Goal: Task Accomplishment & Management: Manage account settings

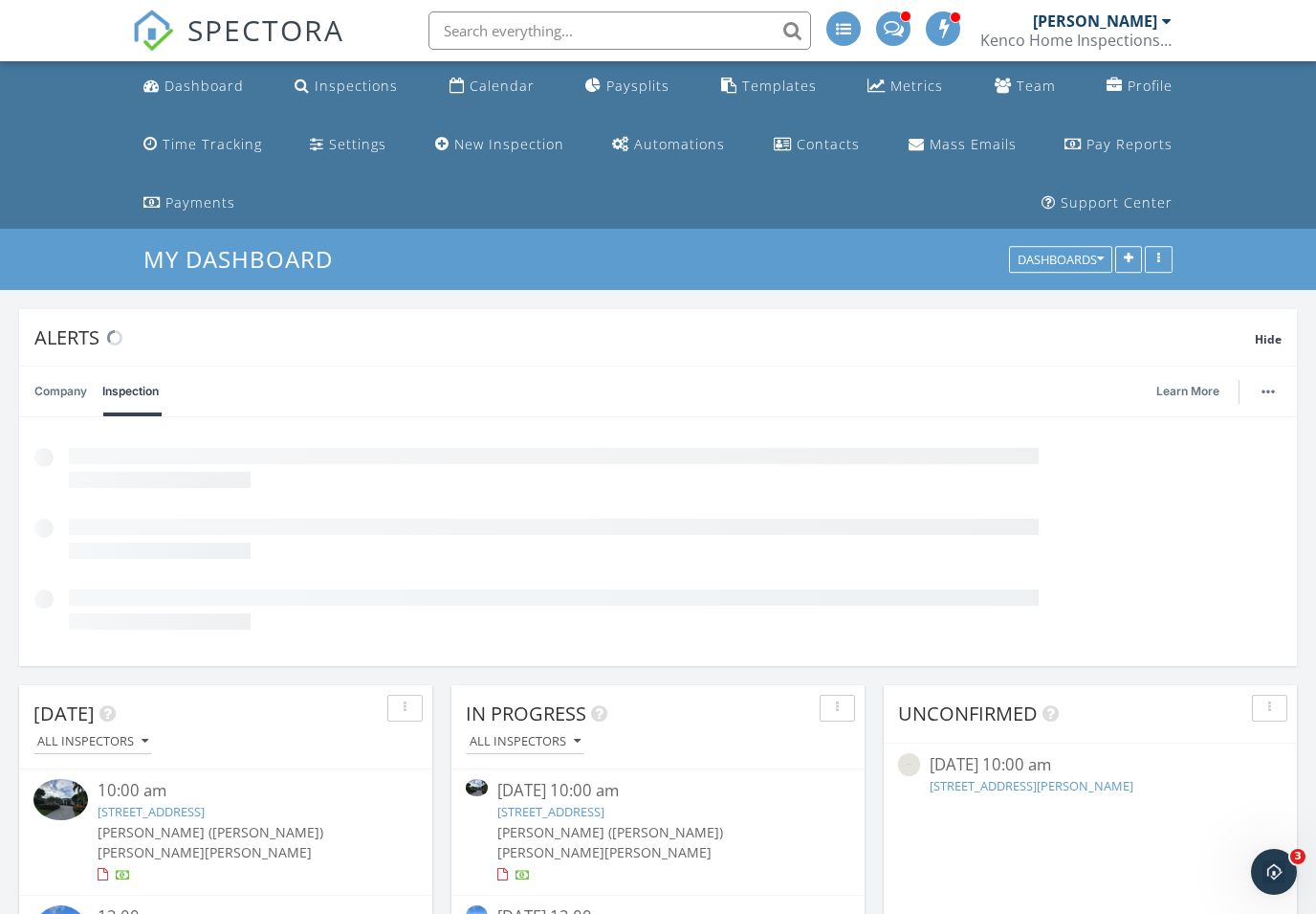
scroll to position [459, 1278]
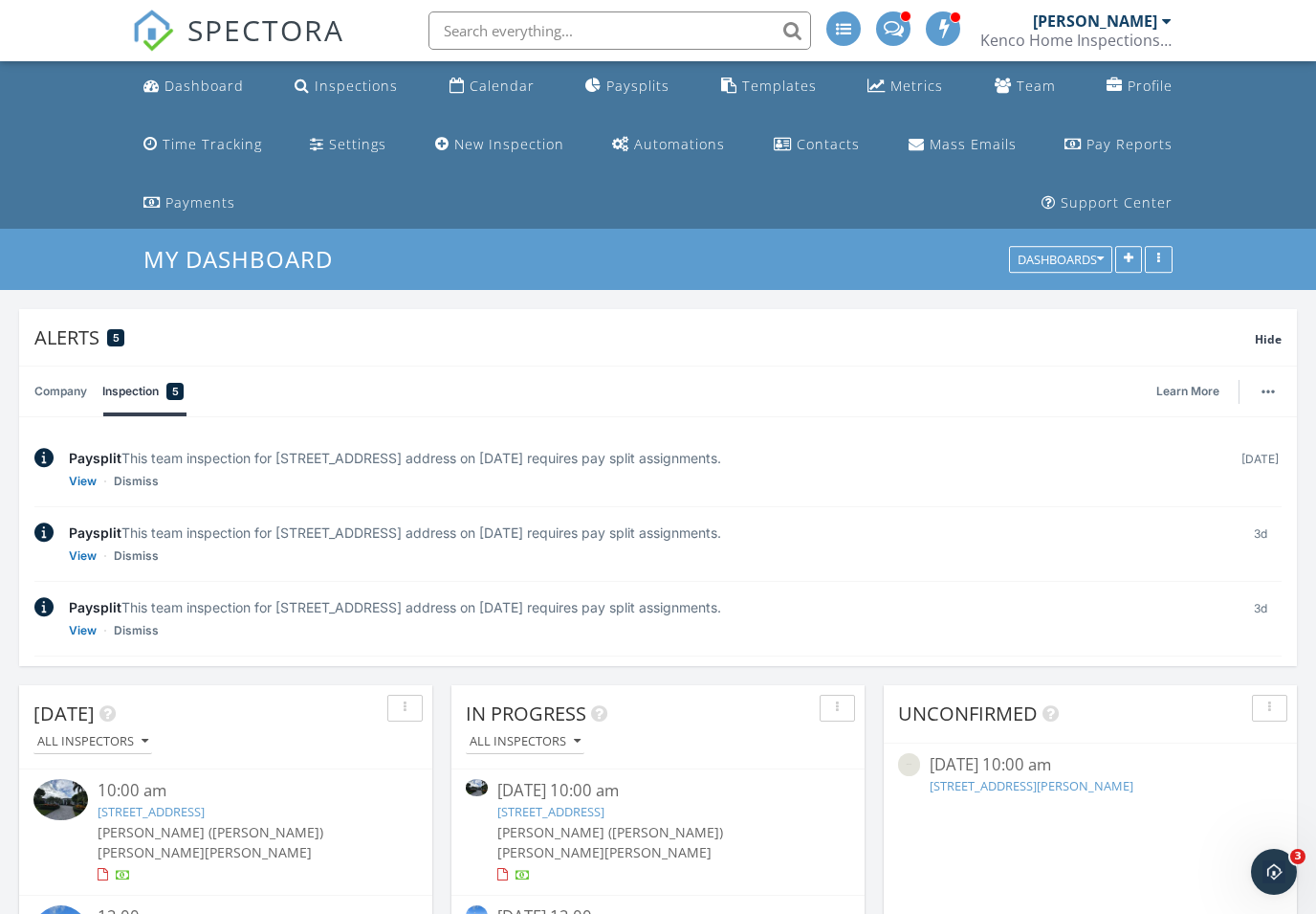
click at [682, 22] on input "text" at bounding box center [620, 30] width 383 height 38
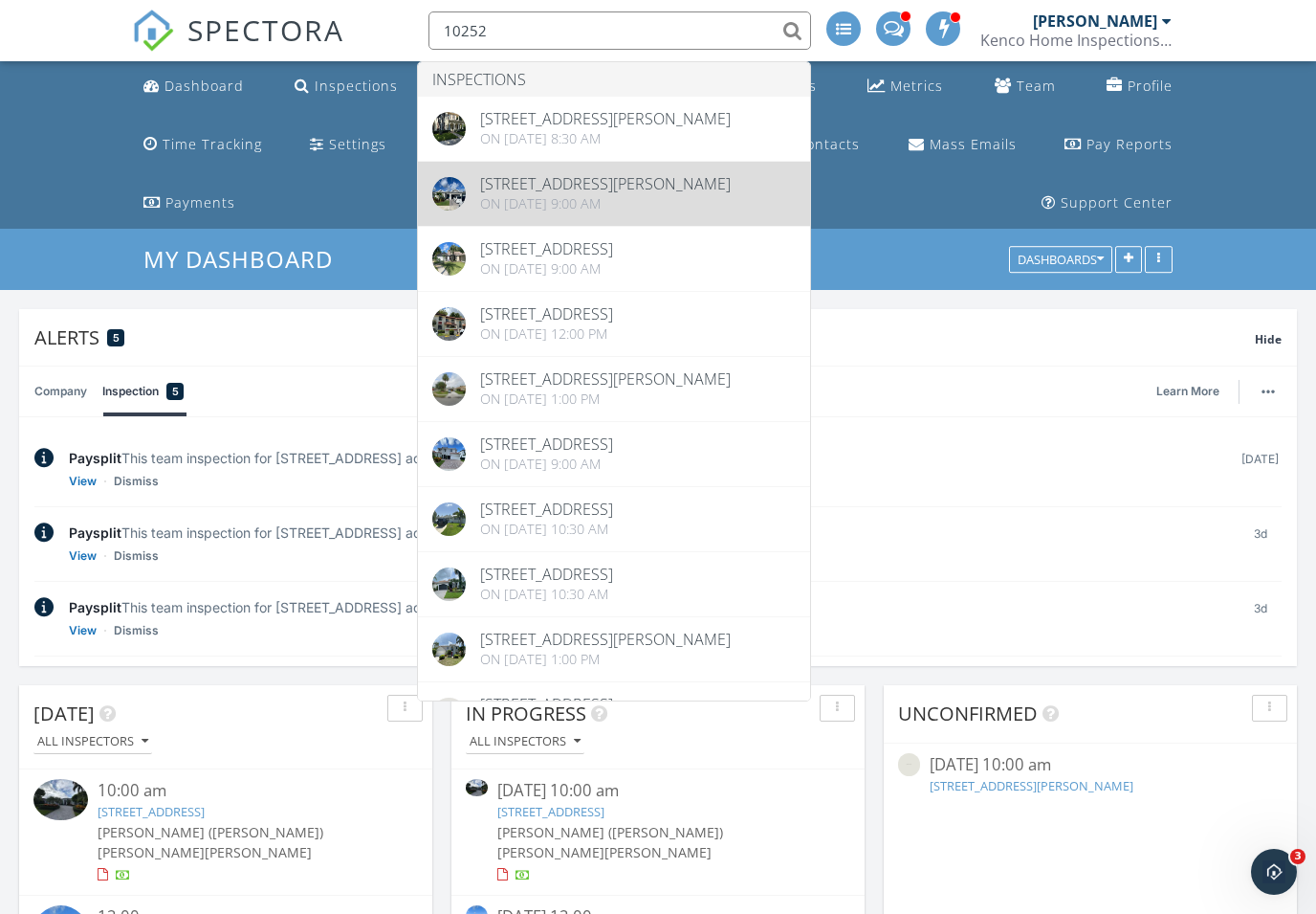
type input "10252"
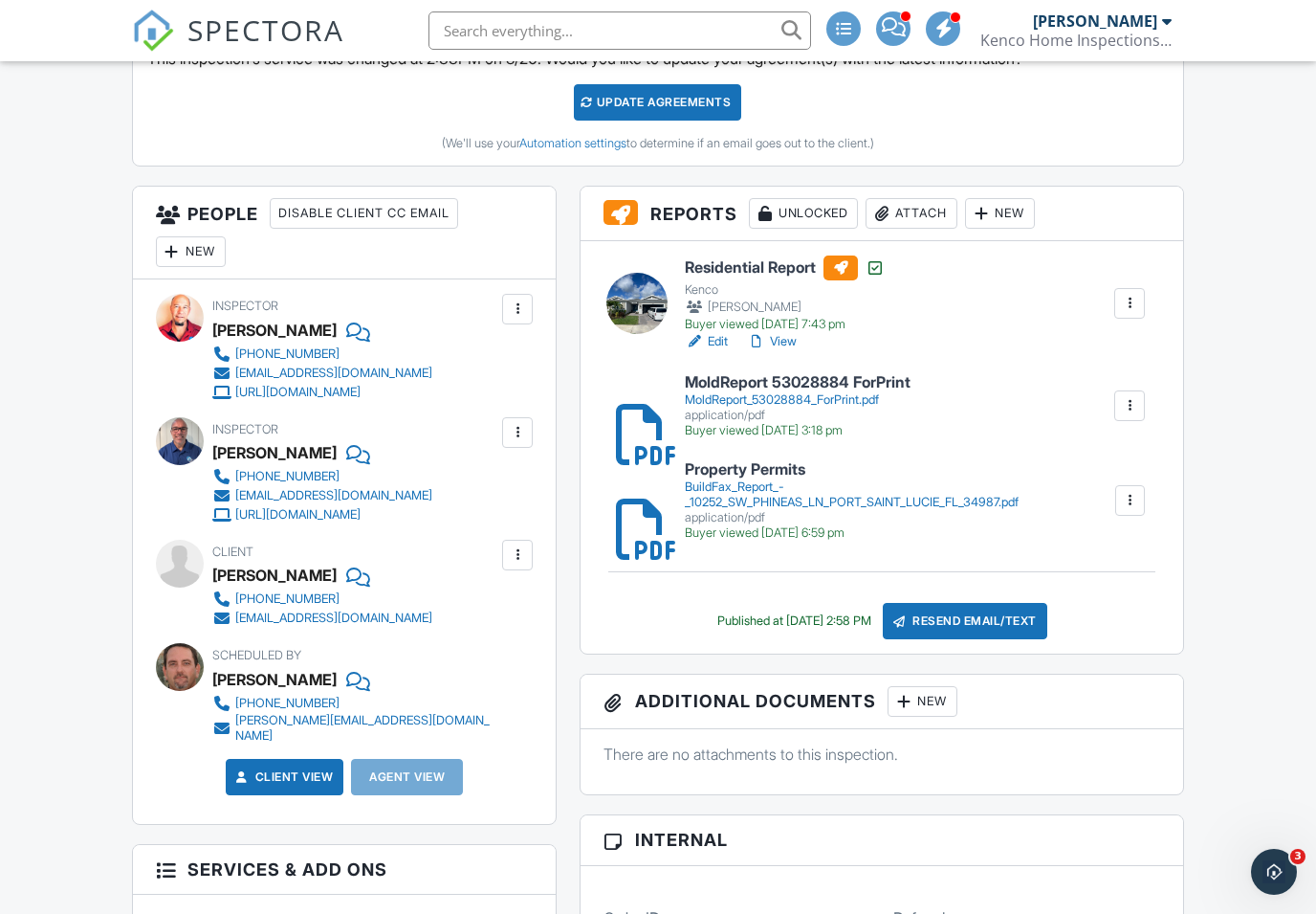
click at [846, 407] on div "MoldReport_53028884_ForPrint.pdf" at bounding box center [798, 400] width 226 height 16
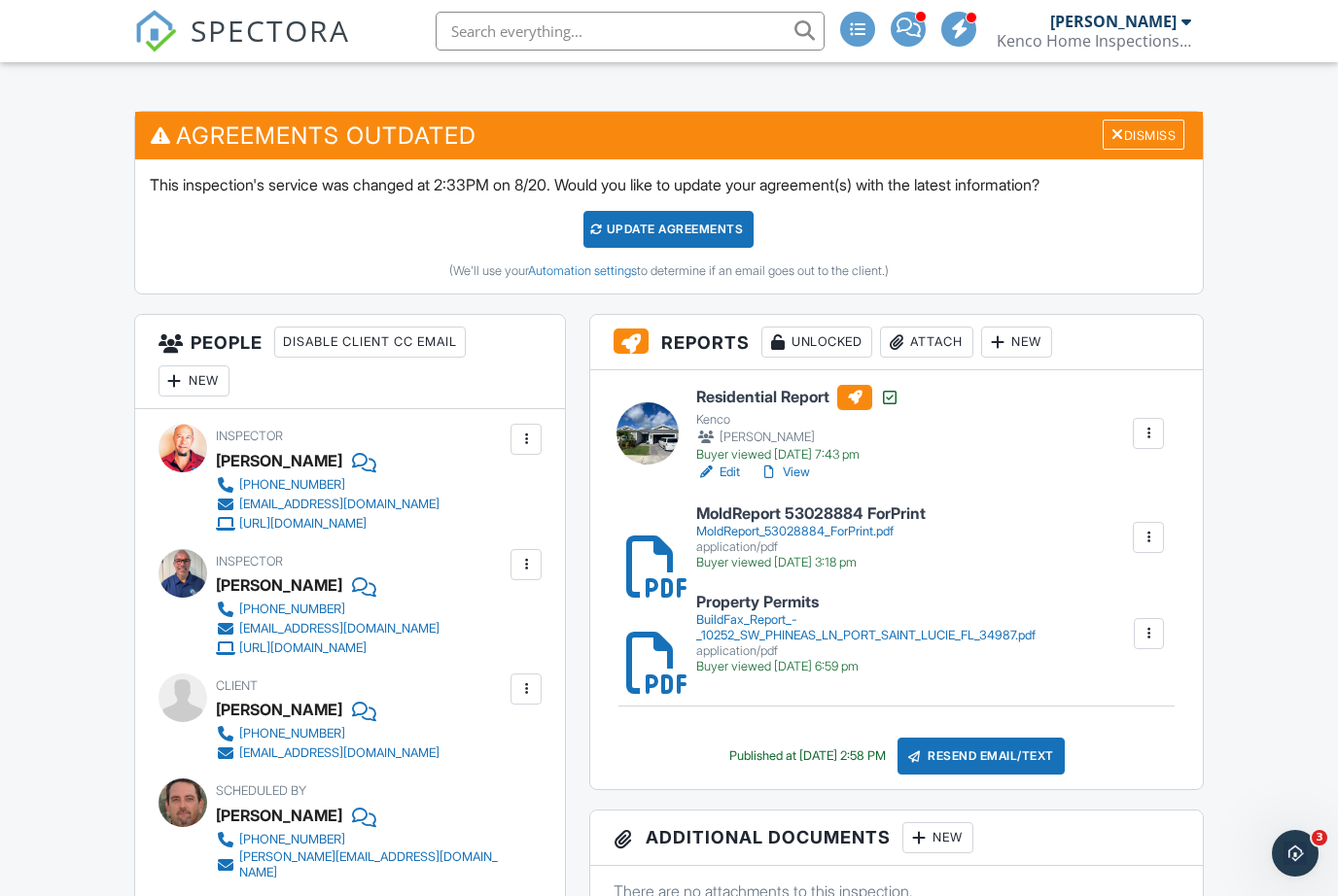
scroll to position [582, 0]
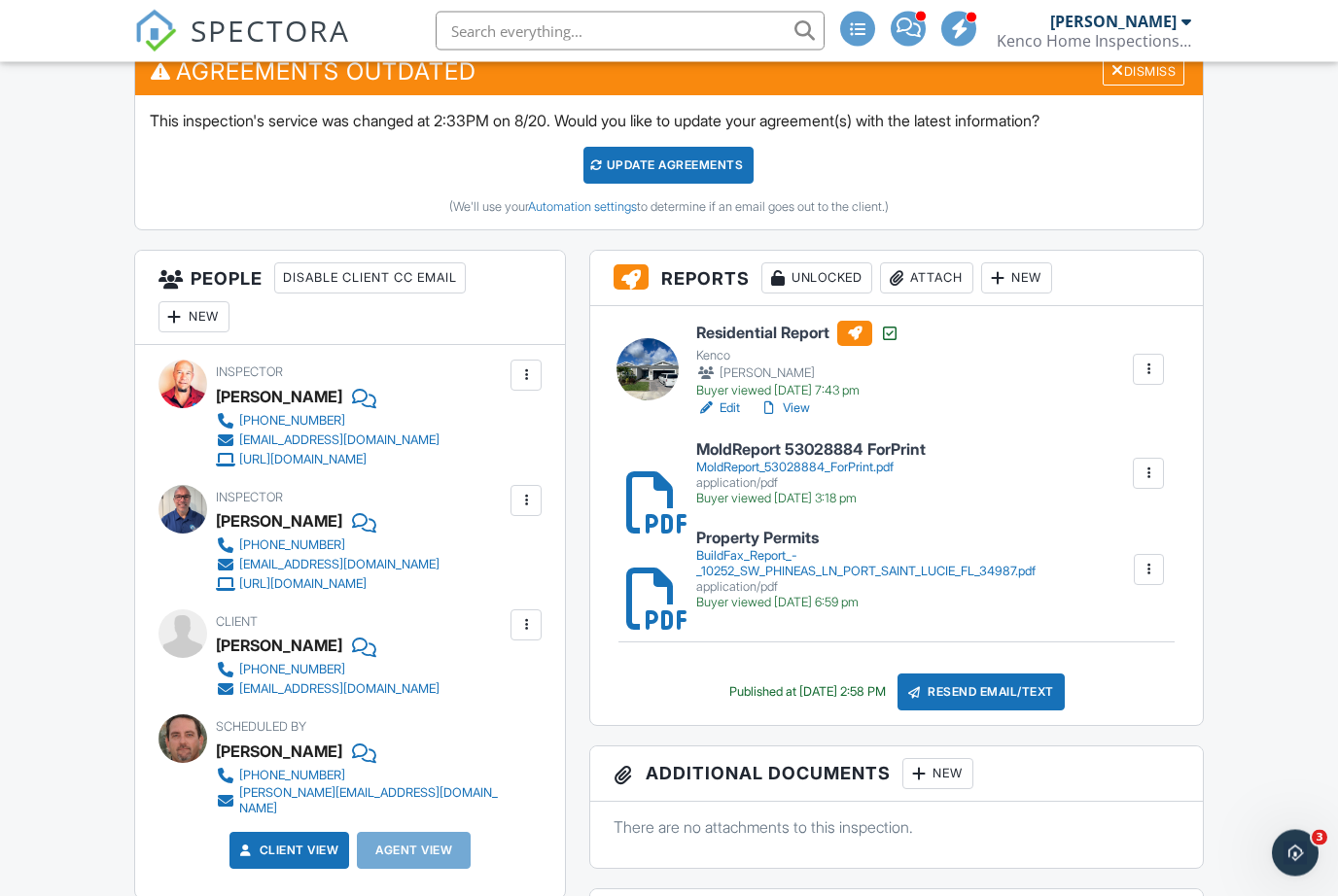
click at [1004, 508] on div "MoldReport 53028884 ForPrint MoldReport_53028884_ForPrint.pdf application/pdf B…" at bounding box center [930, 475] width 491 height 65
click at [810, 419] on link "View" at bounding box center [784, 410] width 51 height 20
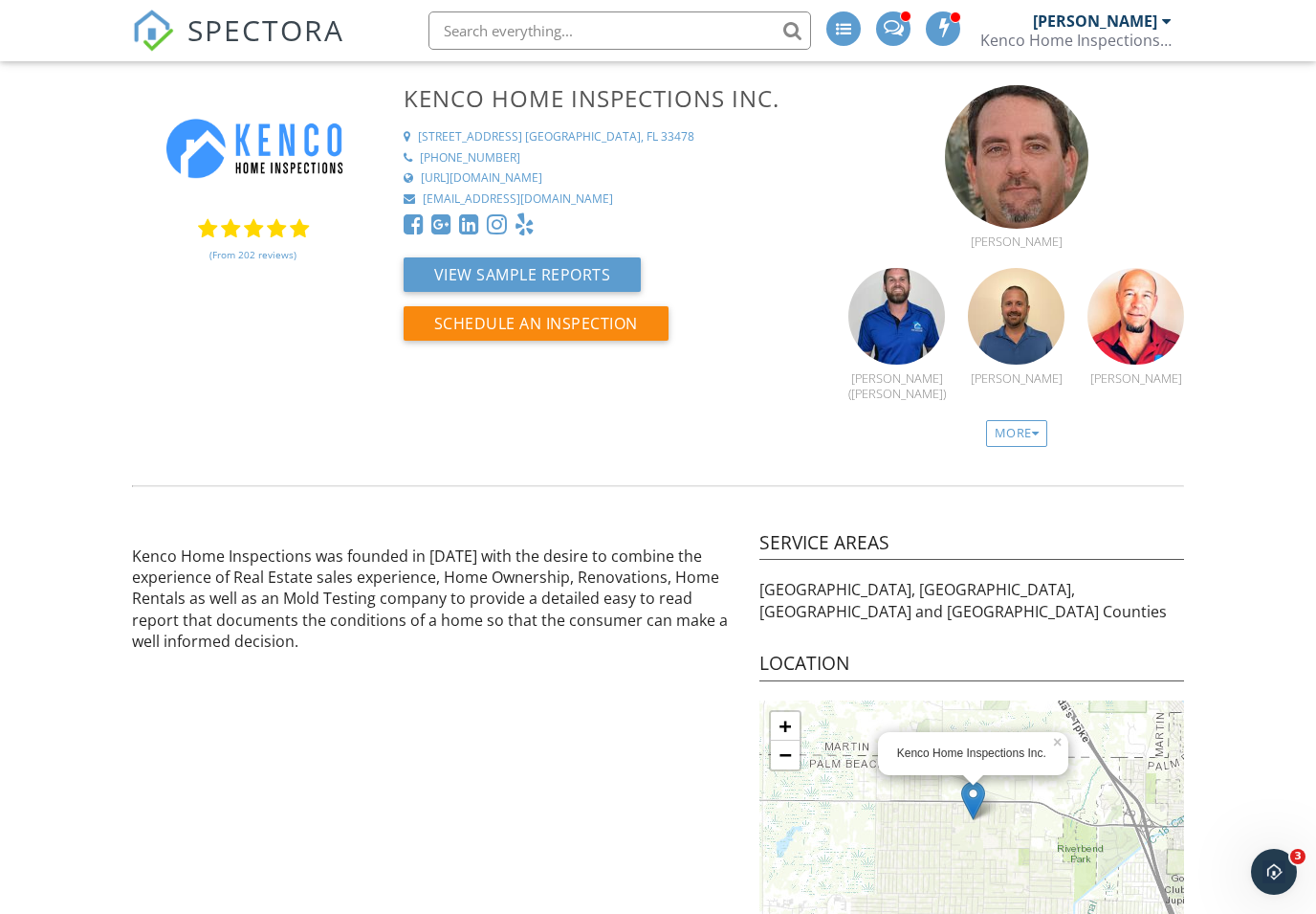
click at [226, 22] on span "SPECTORA" at bounding box center [266, 29] width 157 height 40
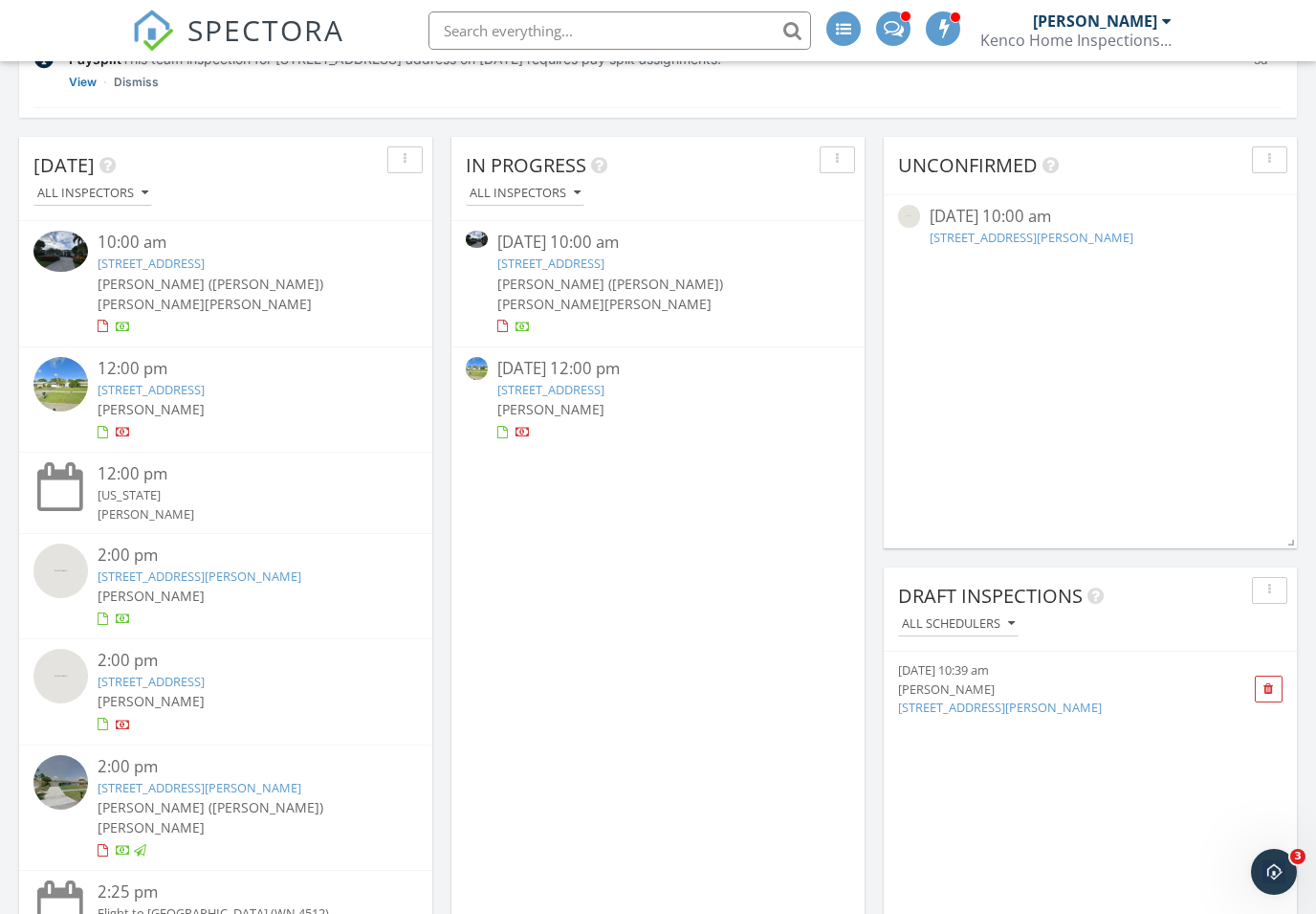
scroll to position [560, 0]
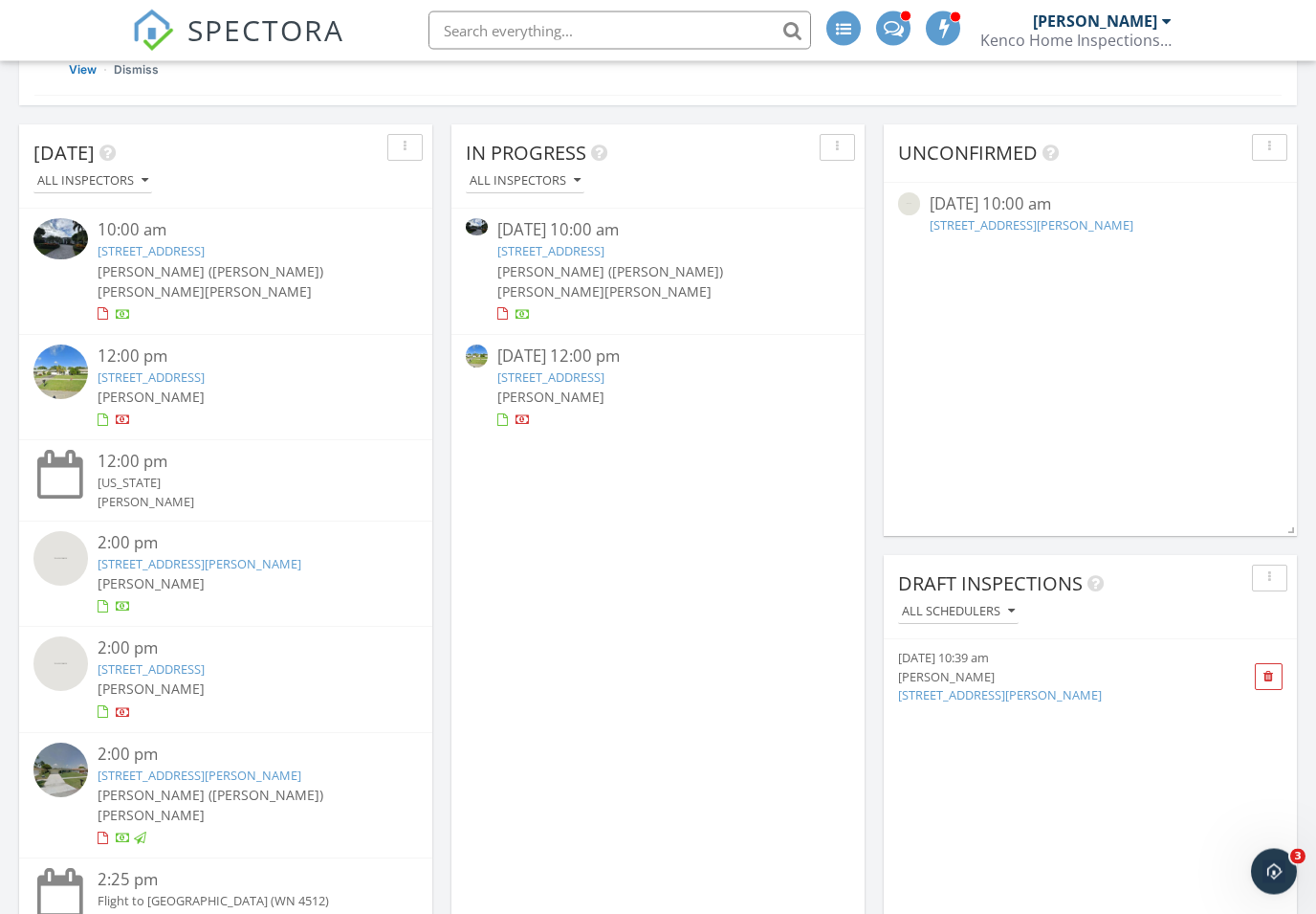
click at [205, 665] on link "226 Foxtail Dr C, Greenacres, FL 33415" at bounding box center [151, 670] width 107 height 18
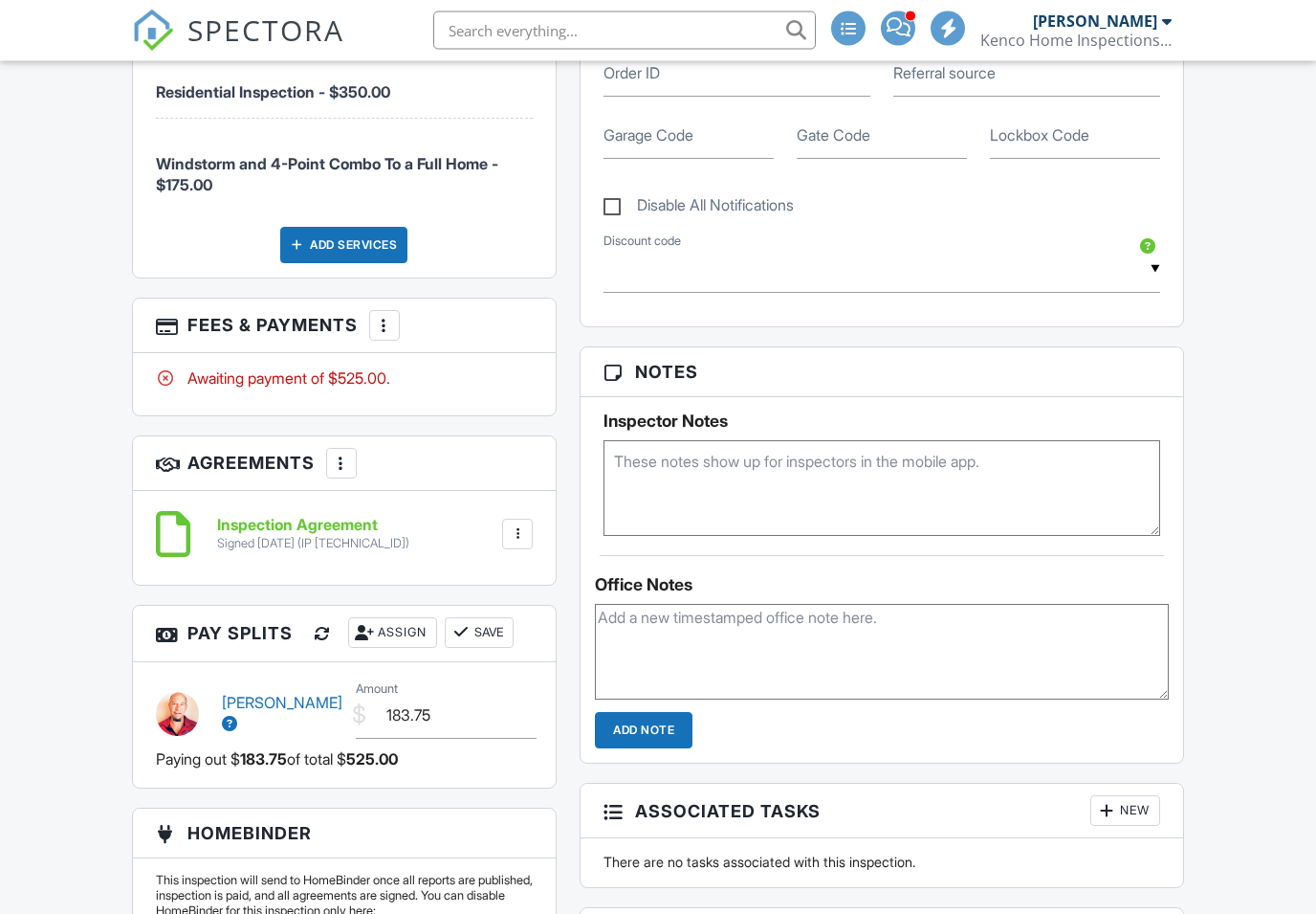
scroll to position [1364, 0]
click at [379, 341] on div "More" at bounding box center [384, 324] width 30 height 30
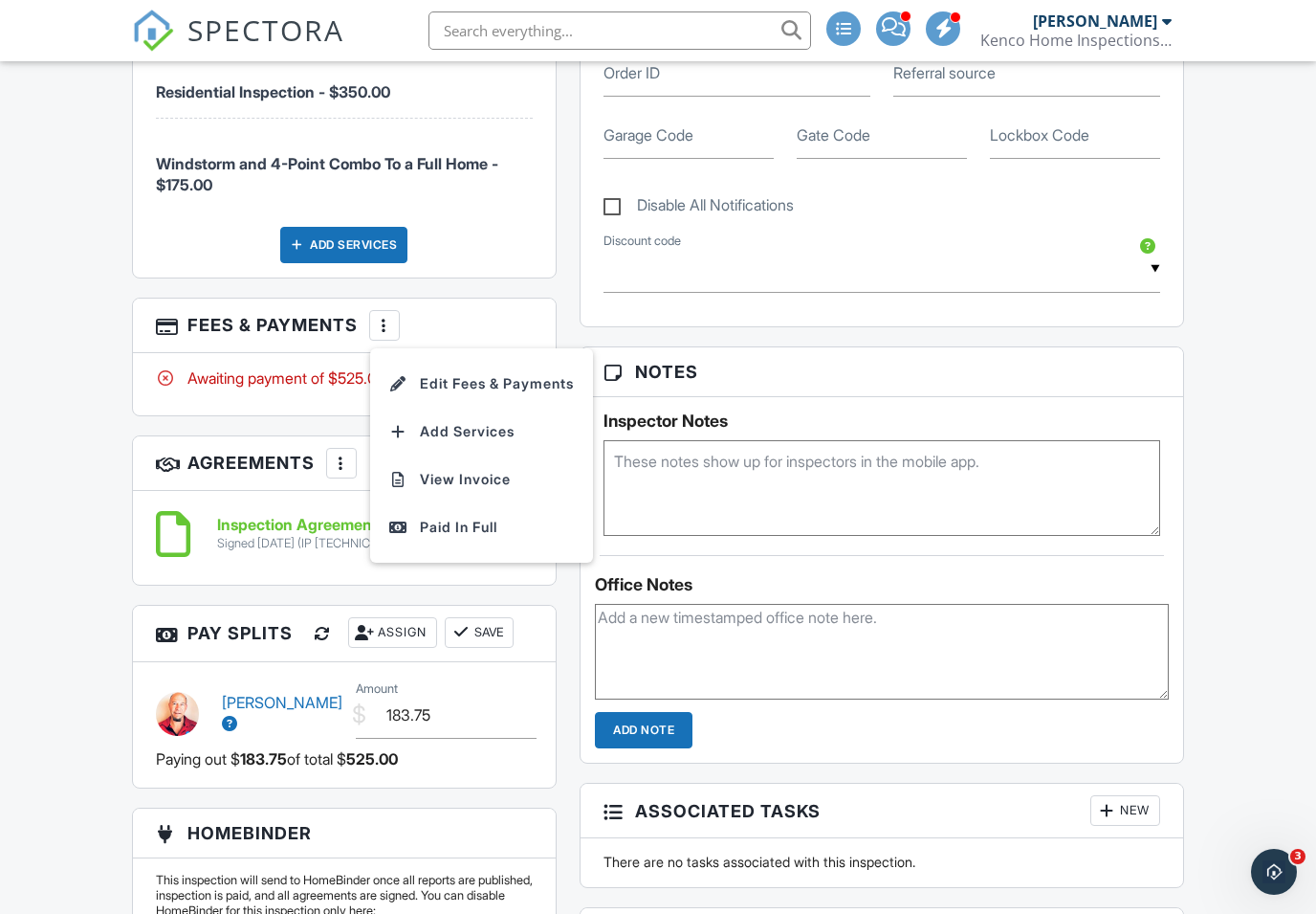
scroll to position [0, 0]
click at [487, 407] on li "Edit Fees & Payments" at bounding box center [481, 383] width 200 height 48
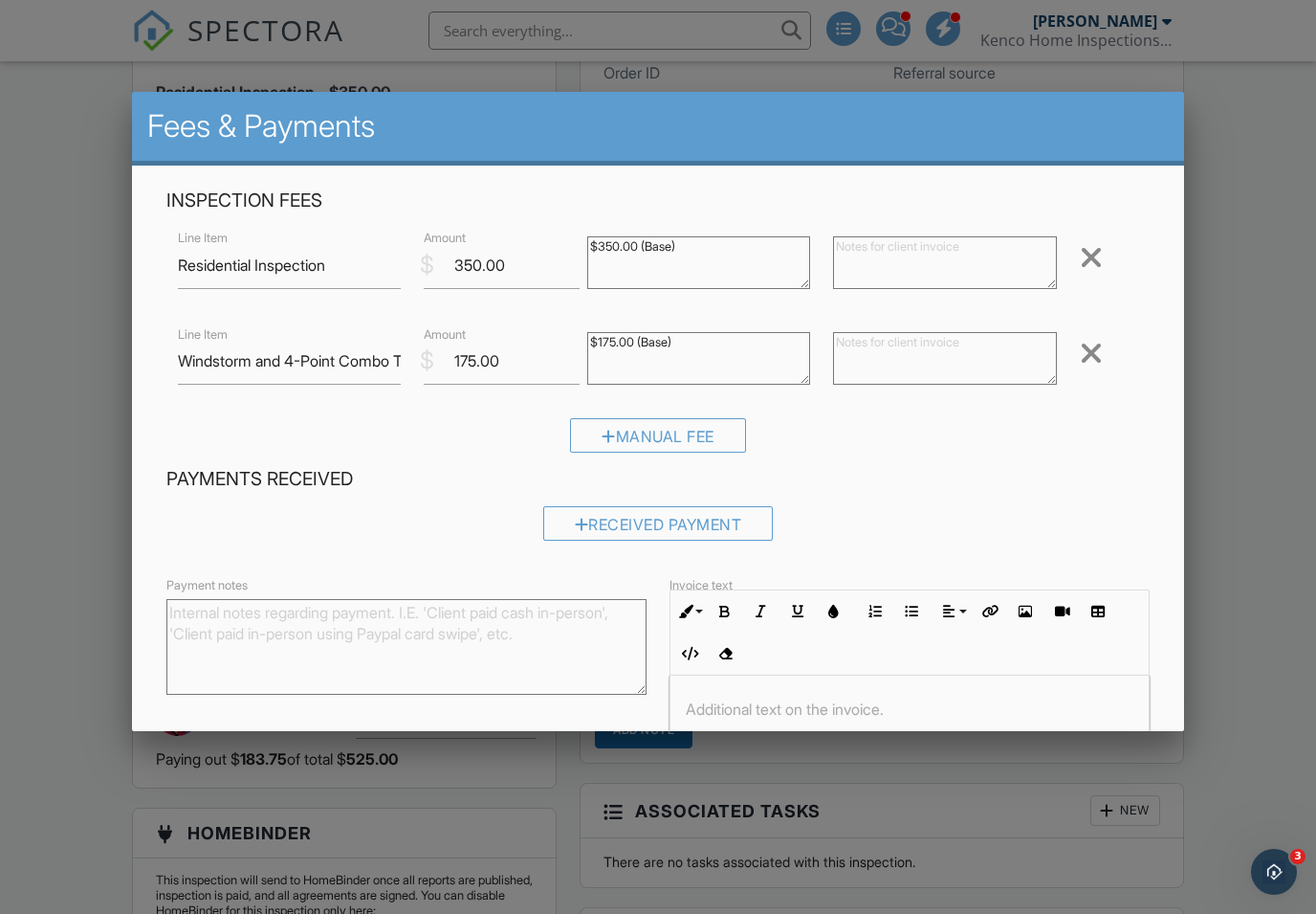
click at [642, 519] on div "Received Payment" at bounding box center [659, 522] width 230 height 34
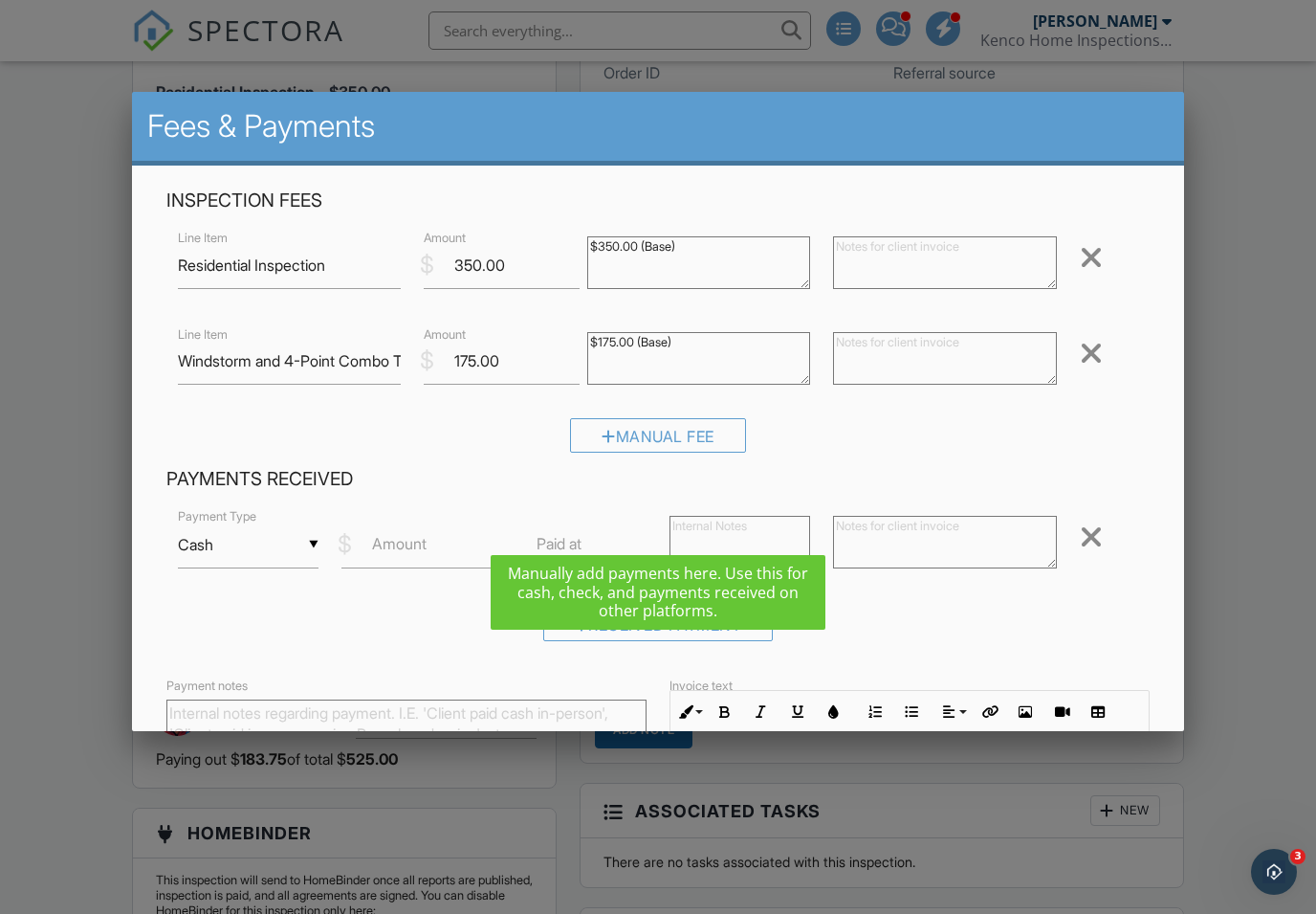
click at [306, 549] on input "Cash" at bounding box center [248, 545] width 141 height 47
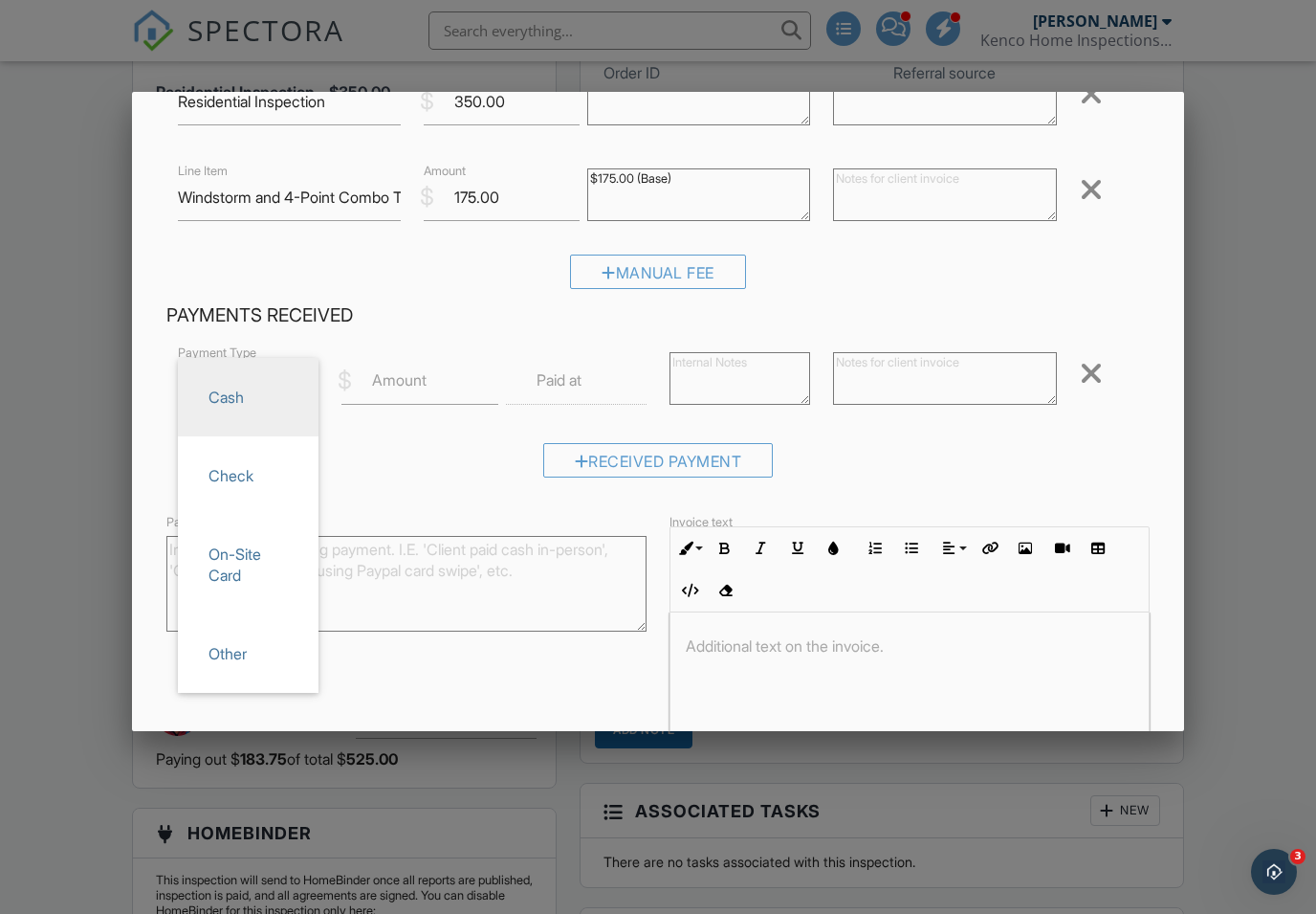
scroll to position [168, 0]
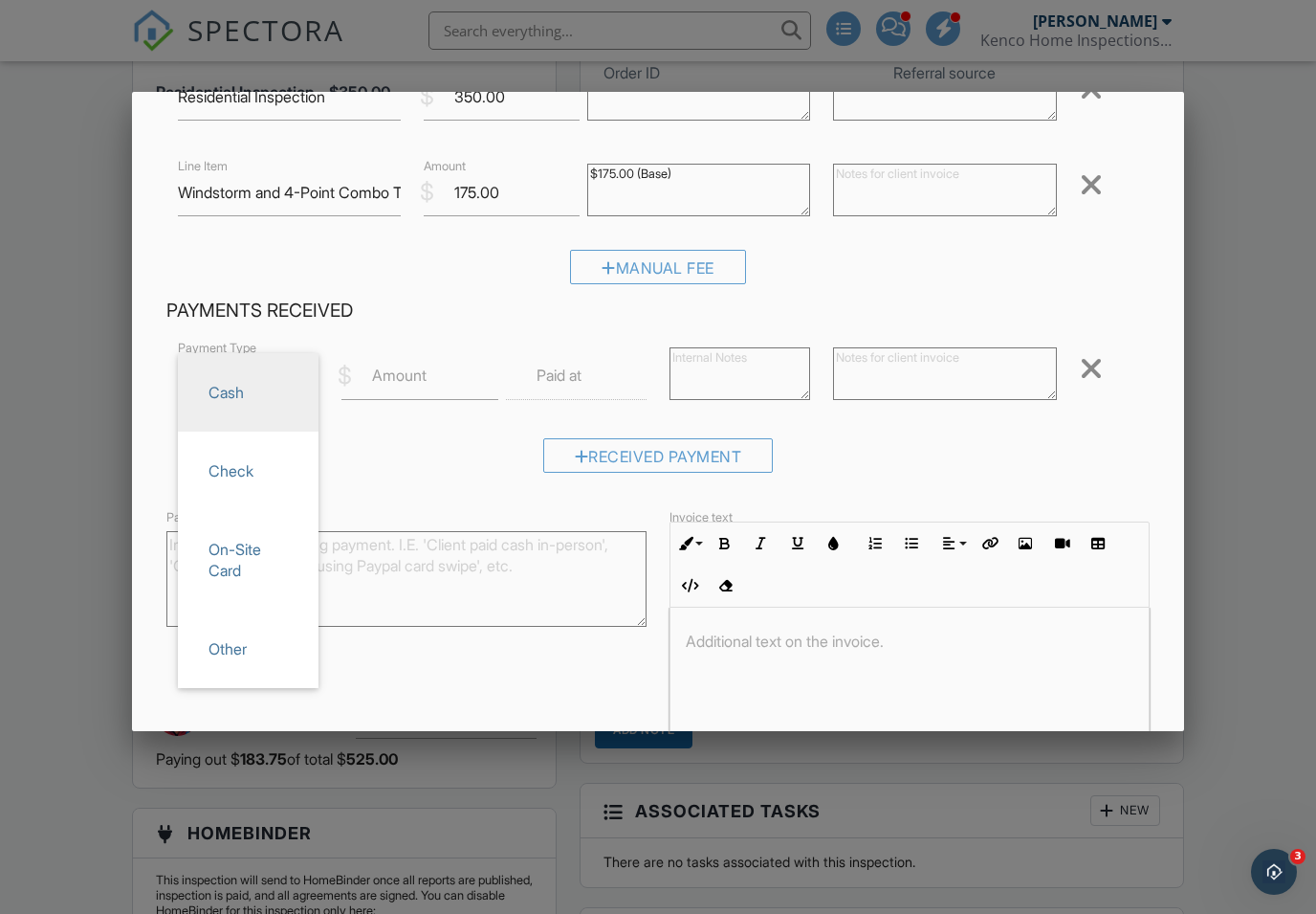
click at [262, 651] on span "Other" at bounding box center [248, 648] width 110 height 48
type input "Other"
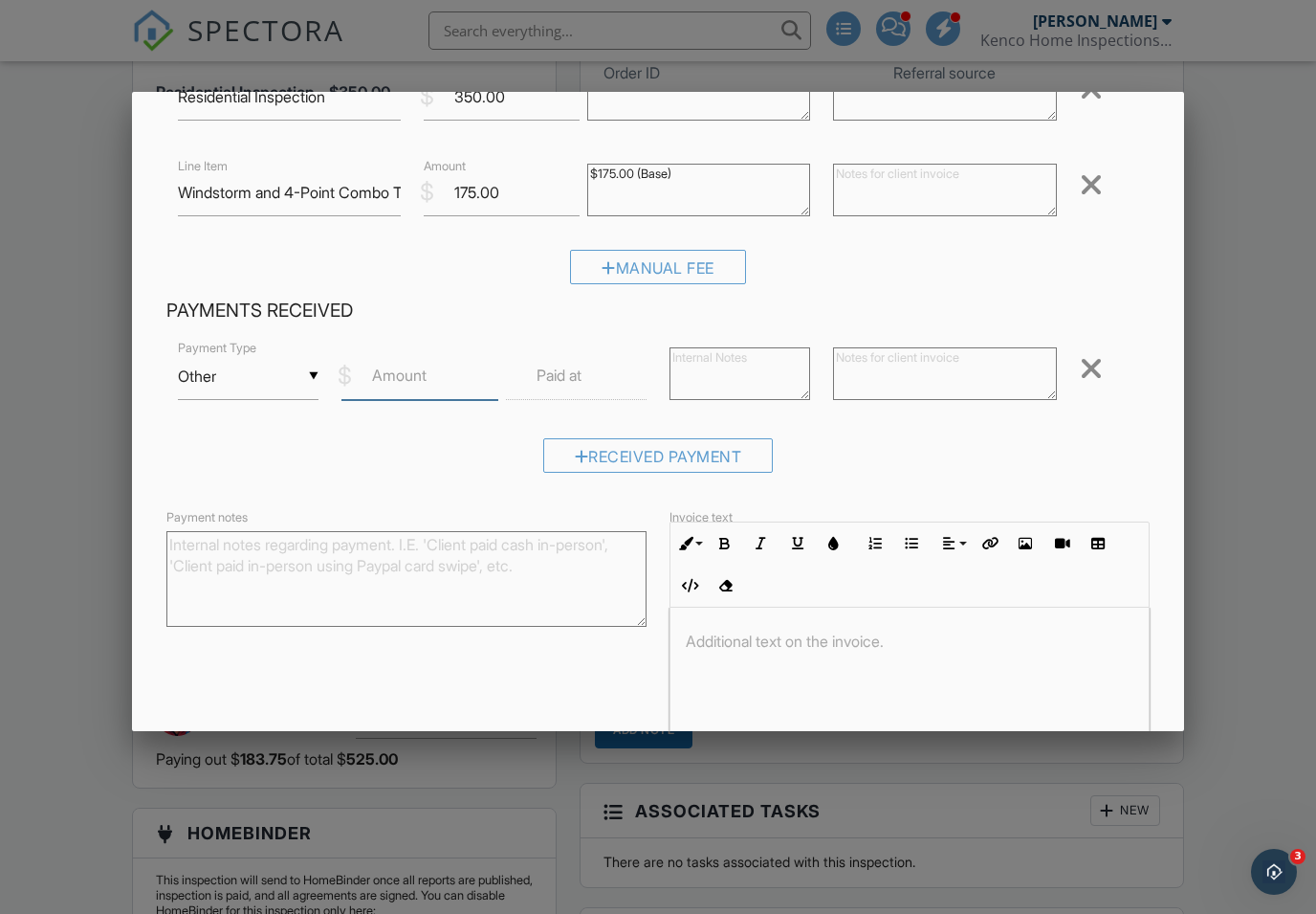
click at [441, 390] on input "Amount" at bounding box center [420, 377] width 156 height 47
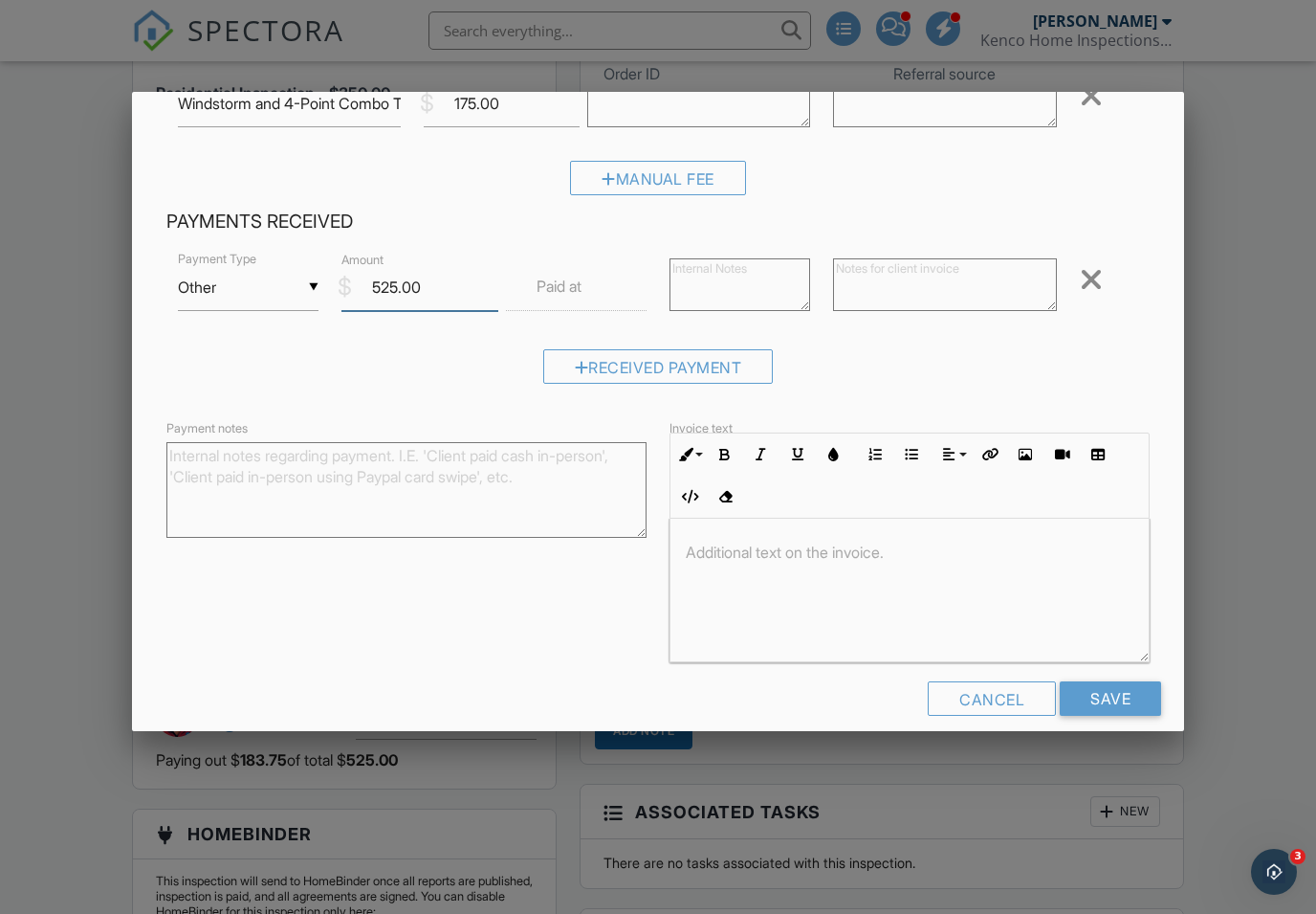
scroll to position [256, 0]
type input "525.00"
click at [1120, 343] on div "▼ Other Cash Check On-Site Card Other Cash Check On-Site Card Other Payment Typ…" at bounding box center [659, 325] width 984 height 149
click at [1117, 697] on input "Save" at bounding box center [1111, 700] width 102 height 34
